Goal: Find specific page/section: Find specific page/section

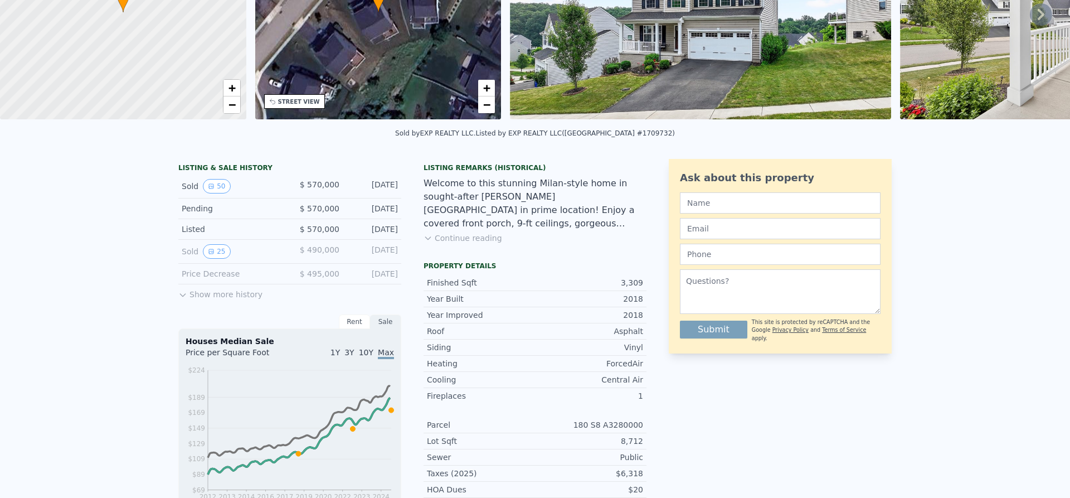
scroll to position [4, 0]
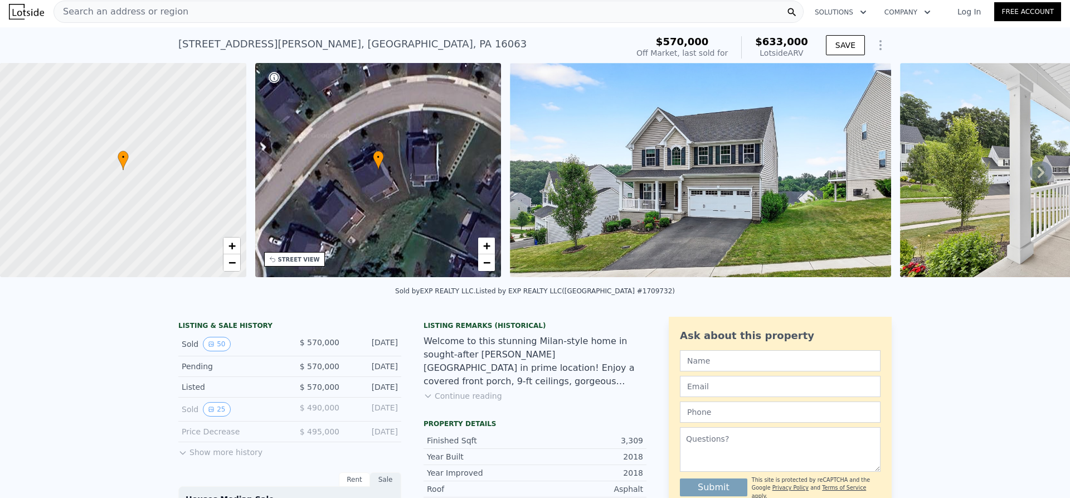
click at [126, 6] on span "Search an address or region" at bounding box center [121, 11] width 134 height 13
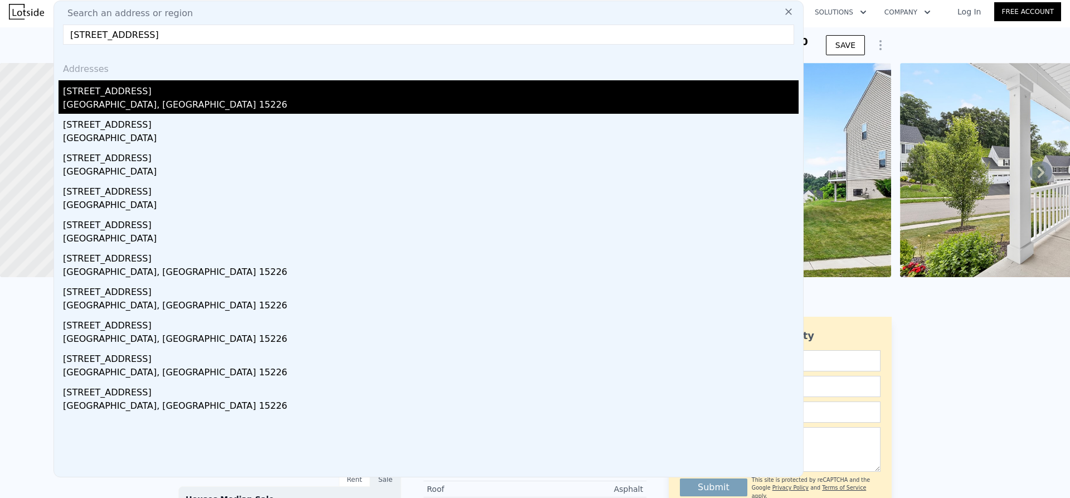
type input "[STREET_ADDRESS]"
click at [118, 105] on div "[GEOGRAPHIC_DATA], [GEOGRAPHIC_DATA] 15226" at bounding box center [430, 106] width 735 height 16
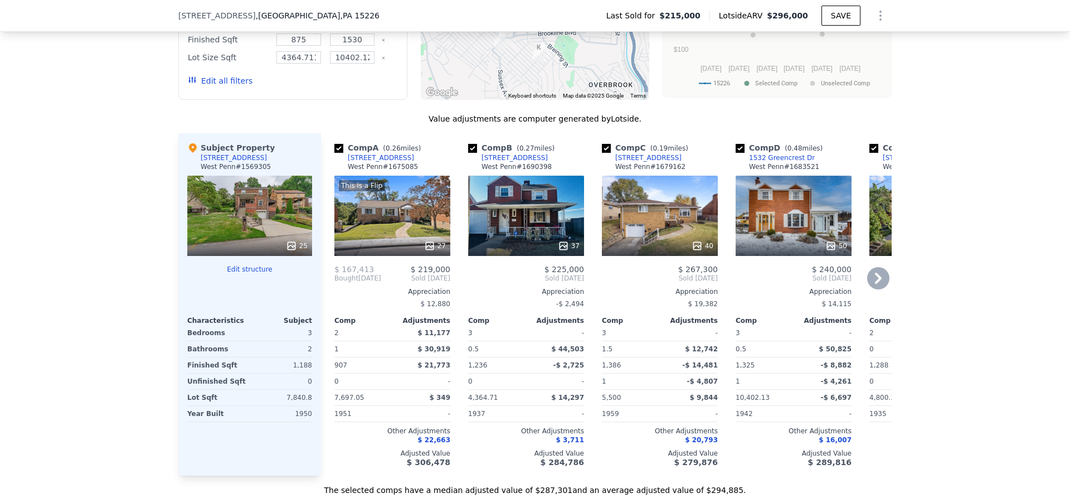
scroll to position [1059, 0]
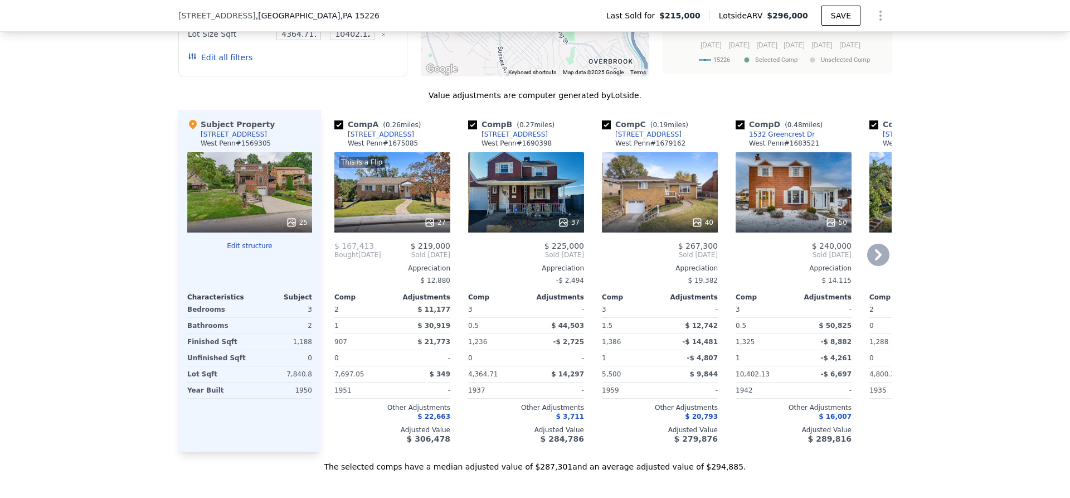
click at [877, 266] on icon at bounding box center [878, 254] width 22 height 22
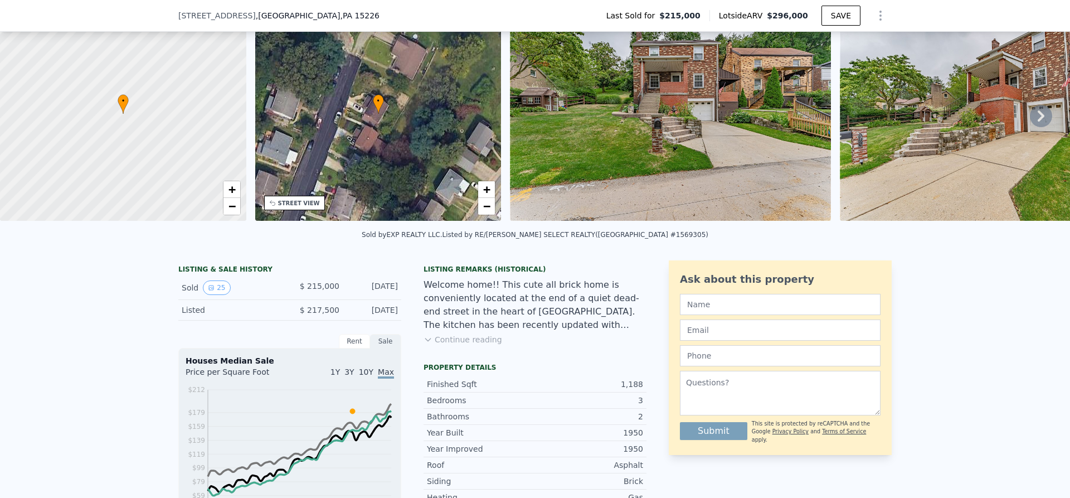
scroll to position [56, 0]
click at [1037, 117] on icon at bounding box center [1041, 116] width 22 height 22
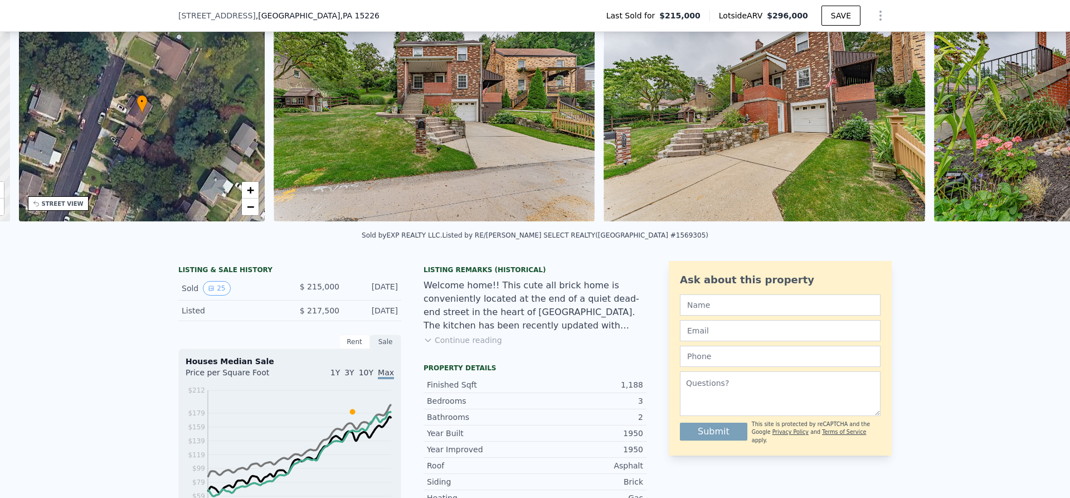
scroll to position [0, 260]
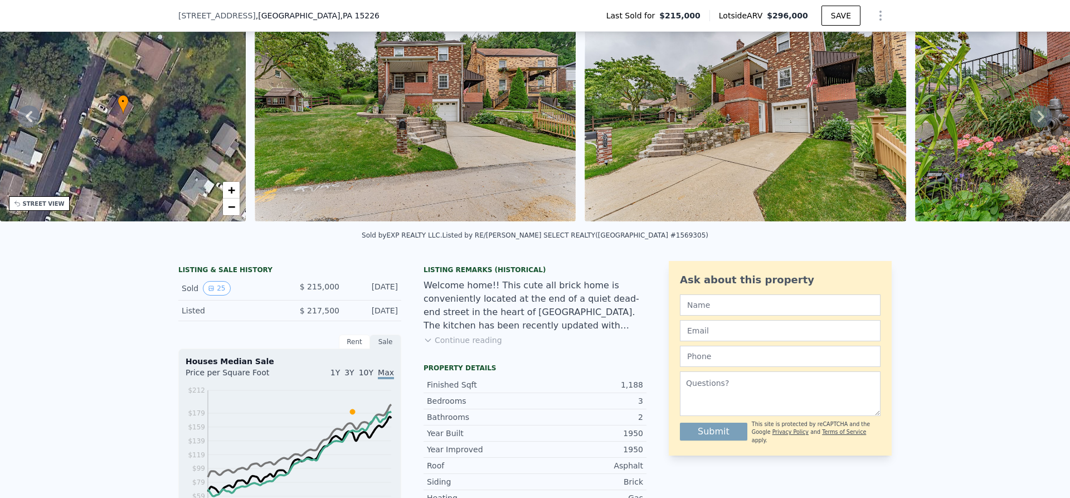
click at [1037, 117] on icon at bounding box center [1041, 116] width 22 height 22
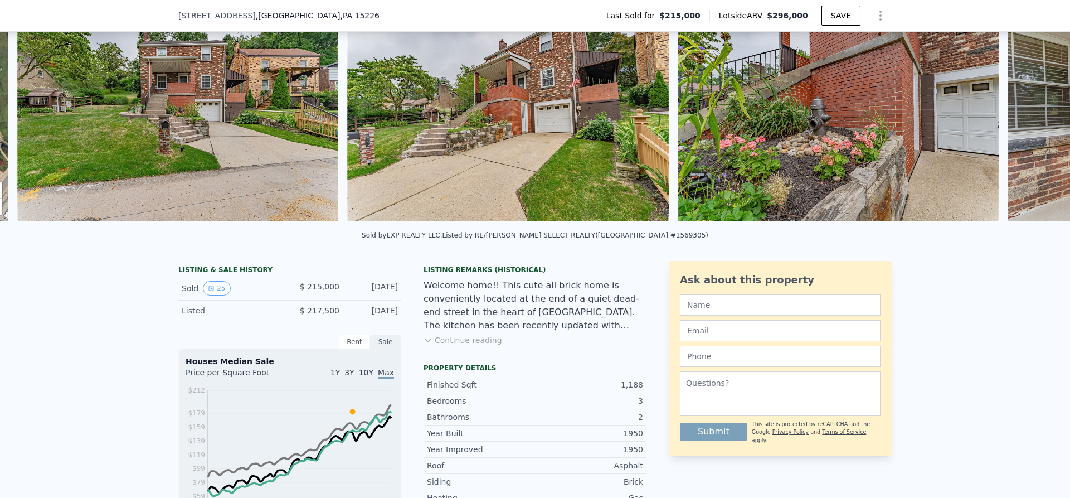
scroll to position [0, 510]
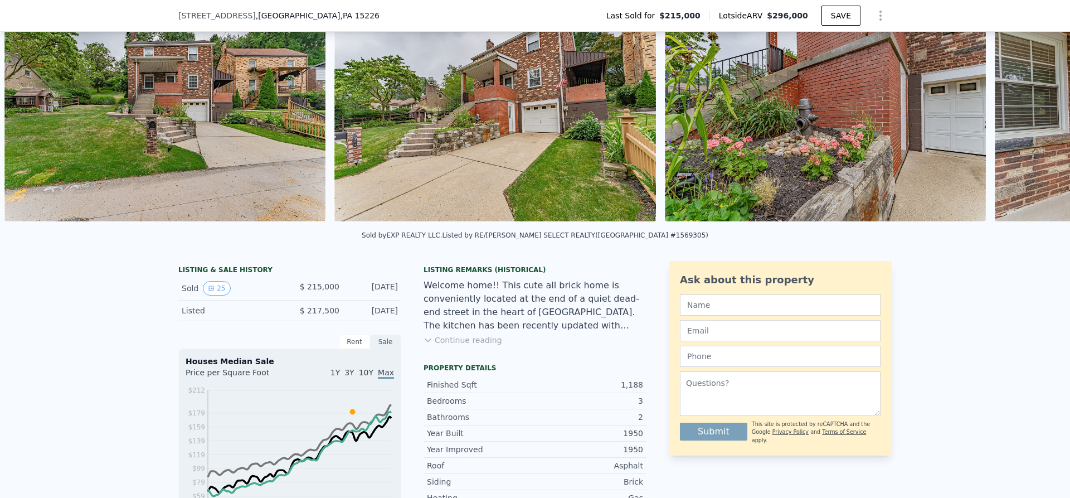
click at [1037, 117] on div "• + − • + − STREET VIEW Loading... SATELLITE VIEW" at bounding box center [535, 116] width 1070 height 218
click at [1033, 118] on icon at bounding box center [1041, 116] width 22 height 22
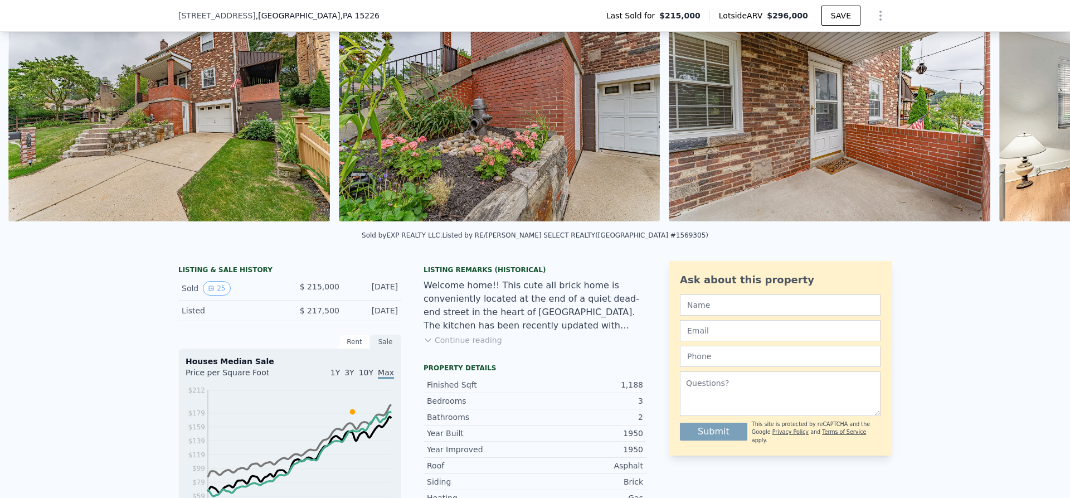
scroll to position [0, 840]
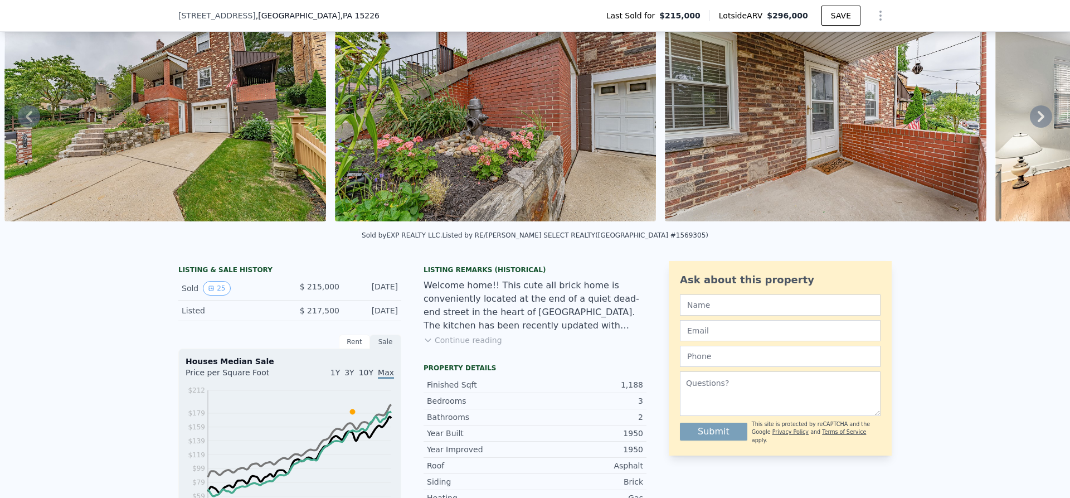
click at [1037, 118] on icon at bounding box center [1040, 116] width 7 height 11
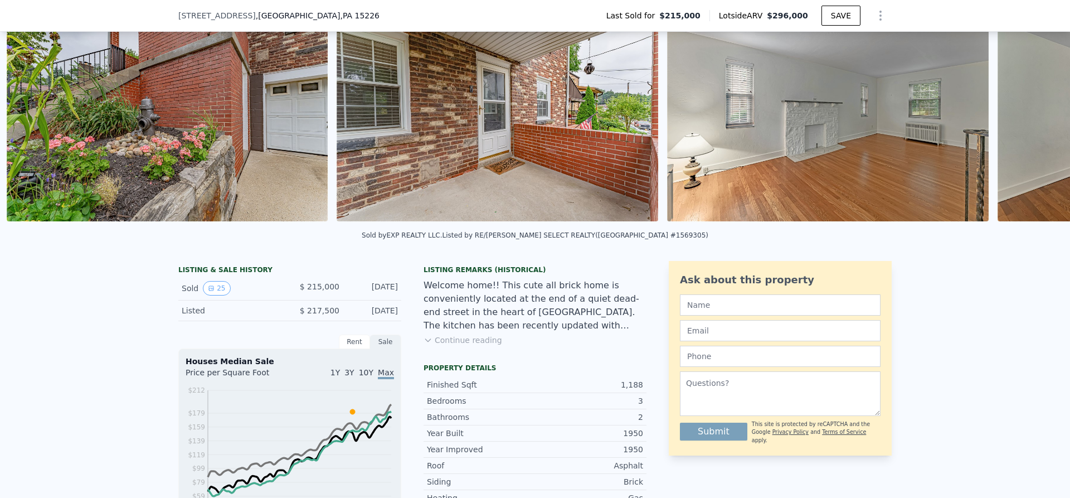
scroll to position [0, 1170]
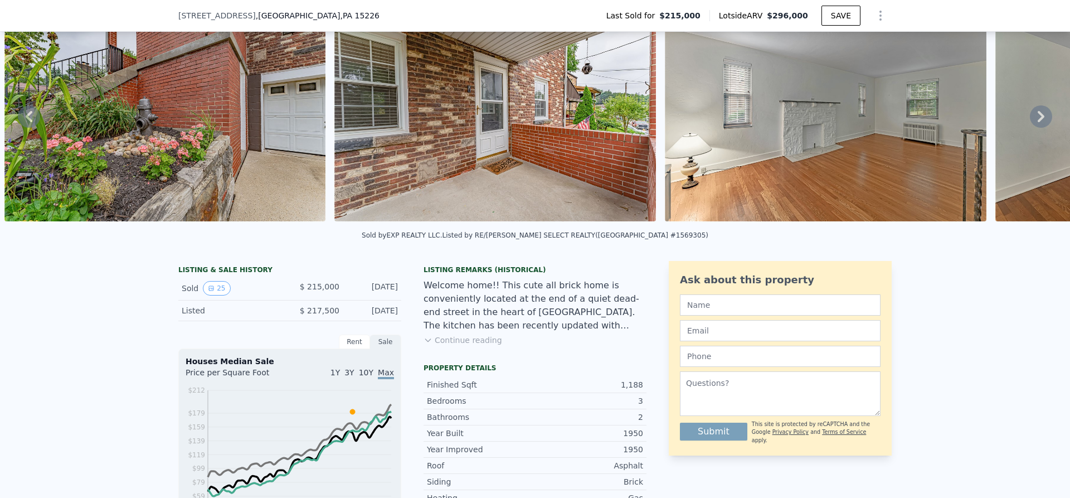
click at [1037, 118] on icon at bounding box center [1040, 116] width 7 height 11
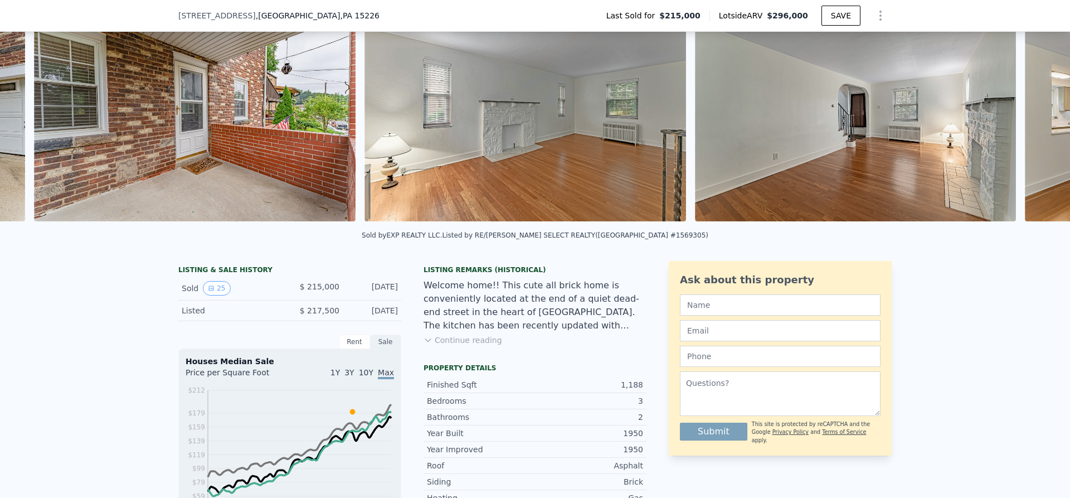
scroll to position [0, 1500]
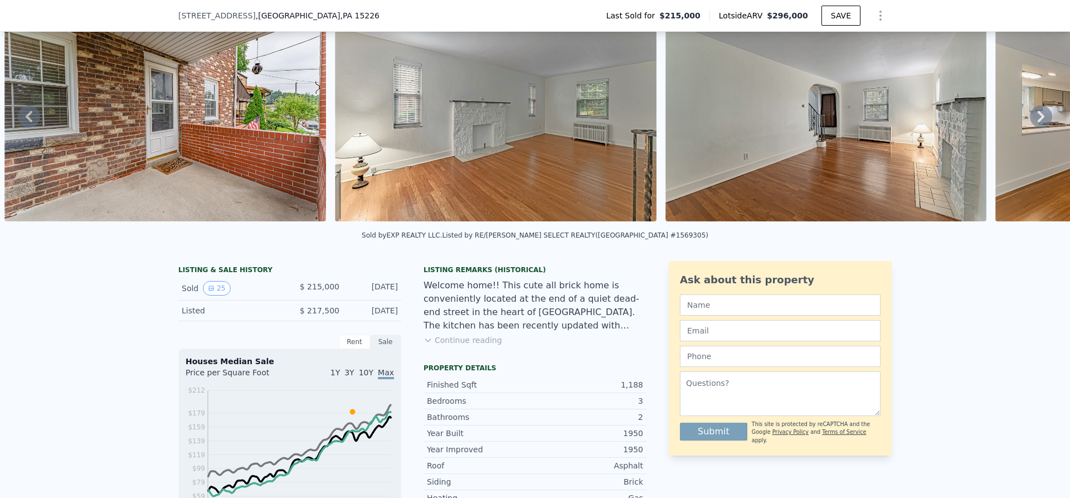
click at [1033, 118] on div "• + − • + − STREET VIEW Loading... SATELLITE VIEW" at bounding box center [535, 116] width 1070 height 218
click at [1037, 118] on icon at bounding box center [1040, 116] width 7 height 11
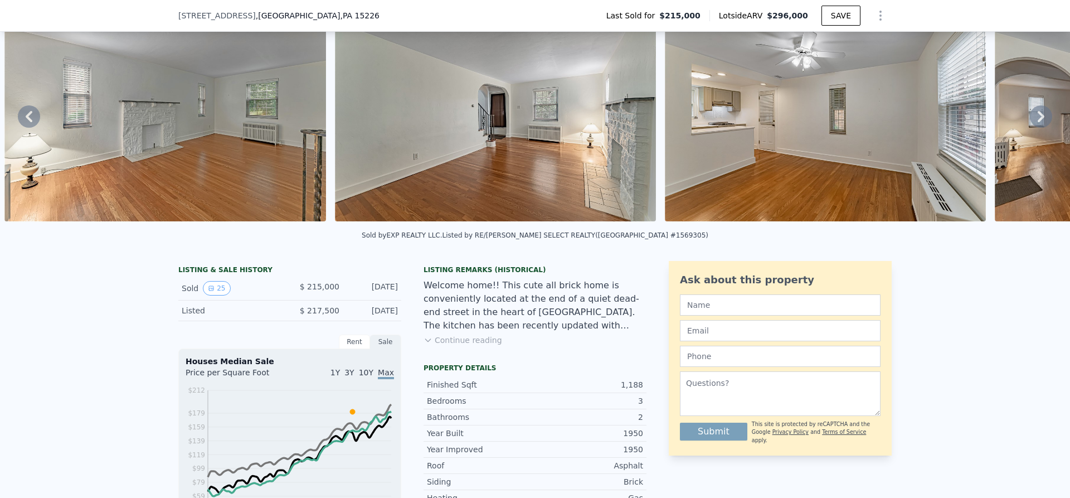
click at [1037, 118] on icon at bounding box center [1040, 116] width 7 height 11
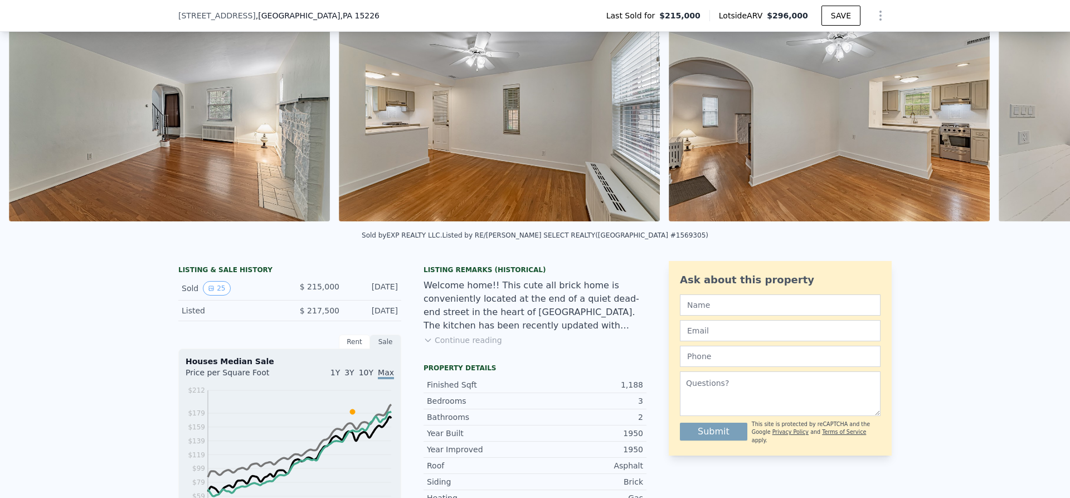
scroll to position [0, 2160]
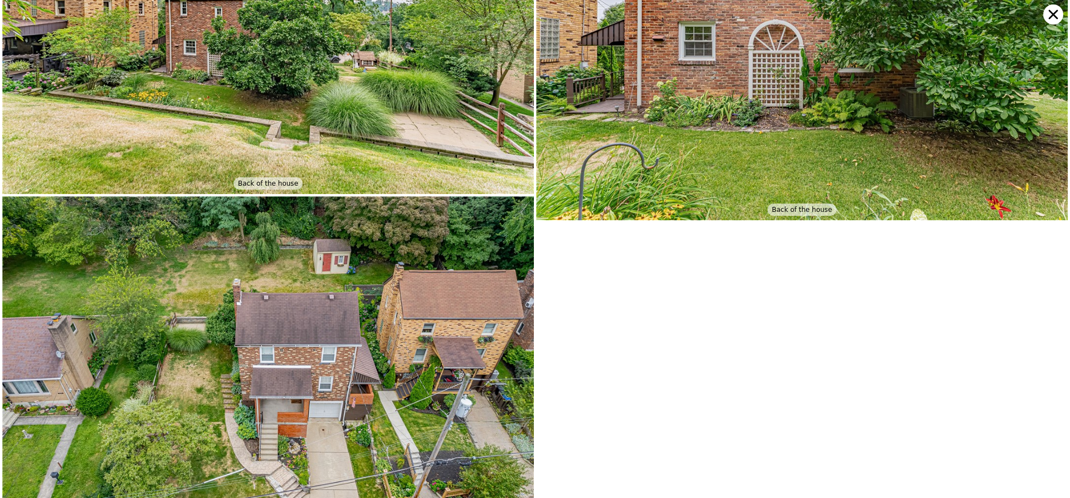
scroll to position [4098, 0]
